Goal: Find specific page/section

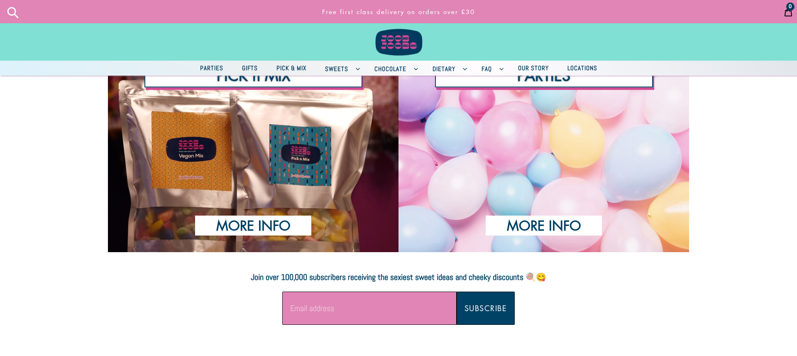
scroll to position [461, 0]
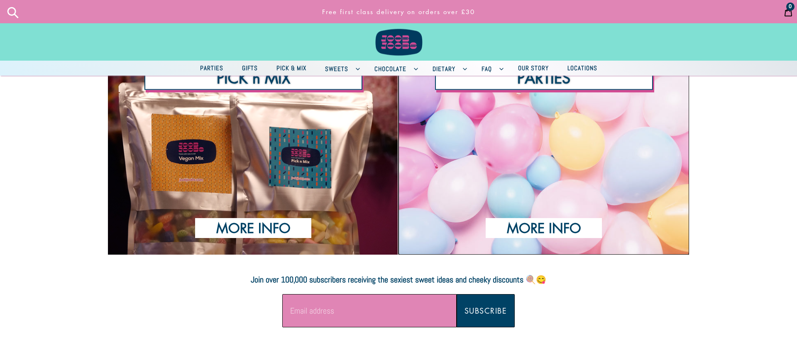
click at [607, 109] on div "PARTIES" at bounding box center [543, 155] width 290 height 197
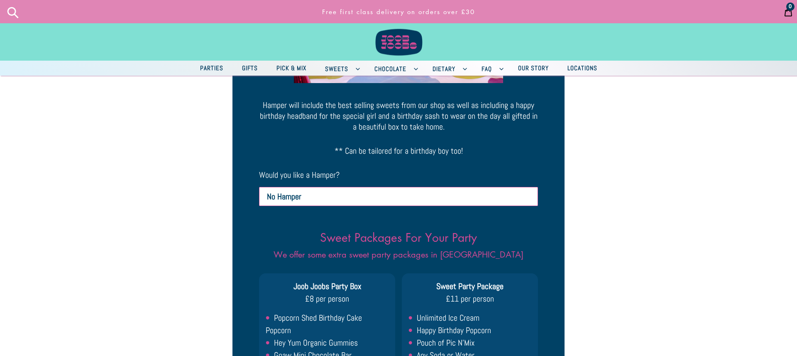
scroll to position [1200, 0]
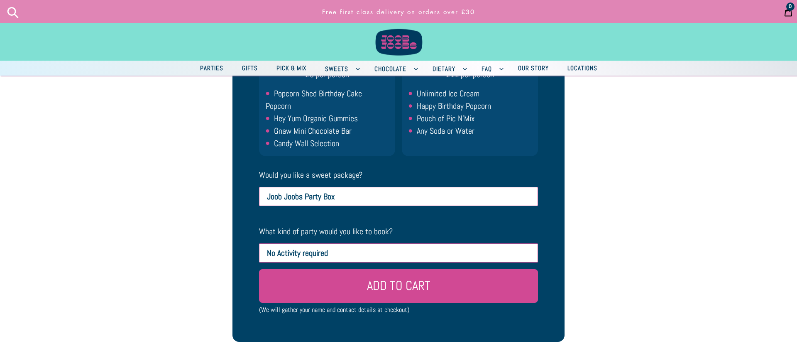
click at [495, 67] on span "FAQ" at bounding box center [486, 68] width 19 height 10
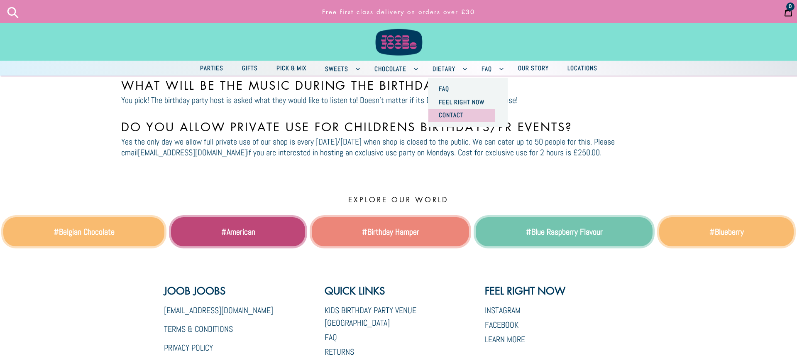
scroll to position [2219, 0]
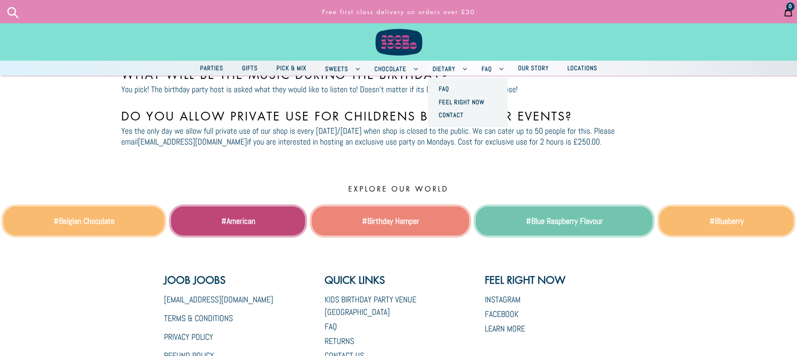
click at [505, 294] on link "Instagram" at bounding box center [503, 299] width 36 height 11
